Goal: Find contact information: Find contact information

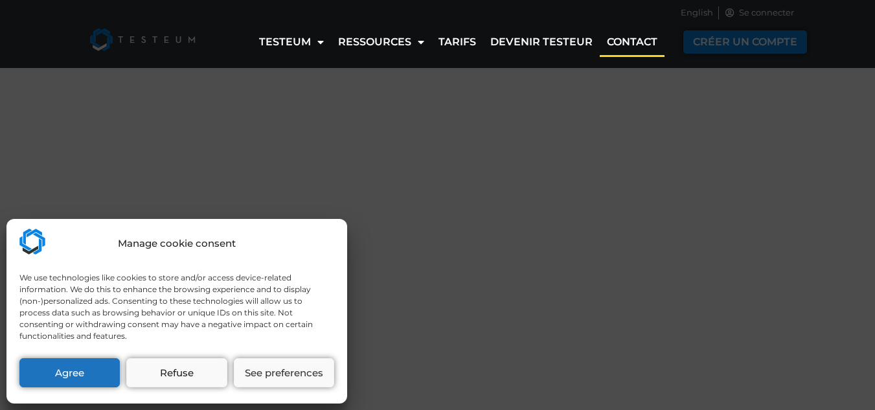
select select "FR"
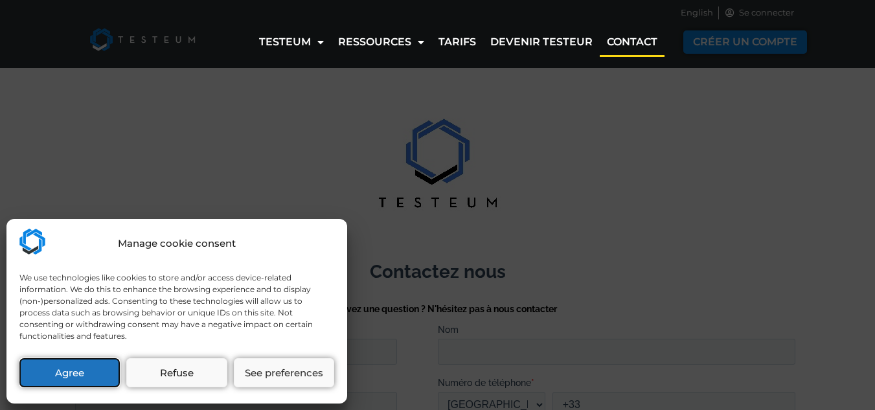
drag, startPoint x: 76, startPoint y: 376, endPoint x: 9, endPoint y: 297, distance: 102.9
click at [76, 376] on button "Agree" at bounding box center [69, 372] width 100 height 29
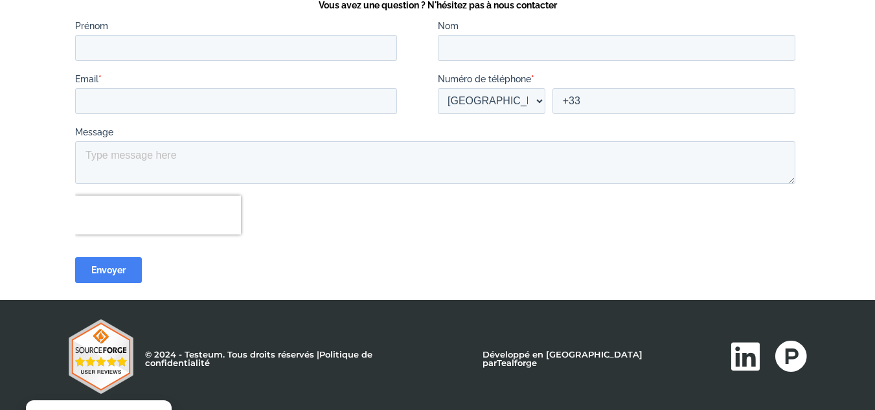
scroll to position [312, 0]
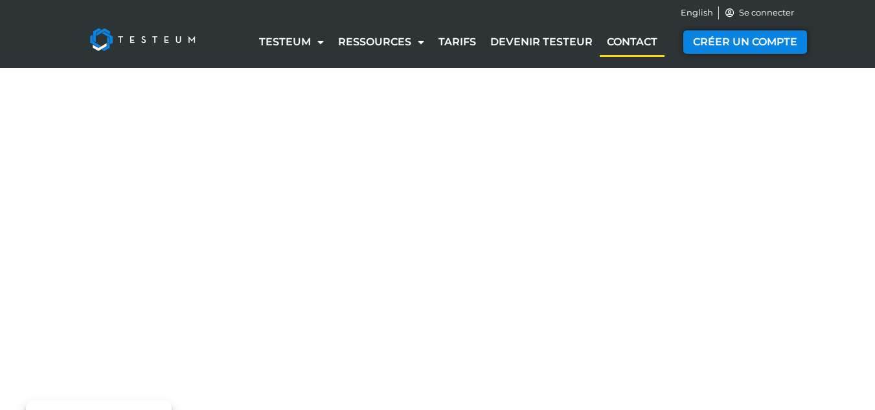
select select "FR"
